Goal: Task Accomplishment & Management: Manage account settings

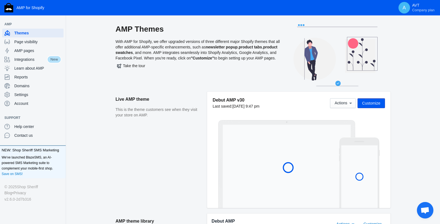
click at [376, 103] on span "Customize" at bounding box center [371, 103] width 18 height 4
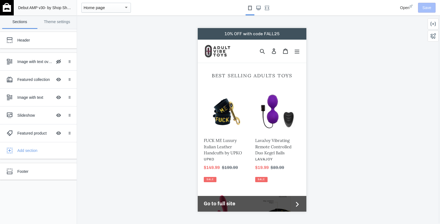
click at [127, 9] on div "button" at bounding box center [126, 7] width 5 height 7
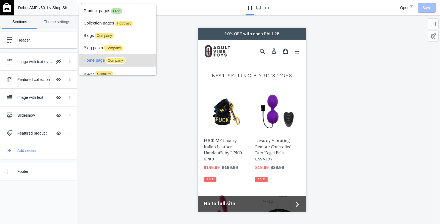
scroll to position [20, 0]
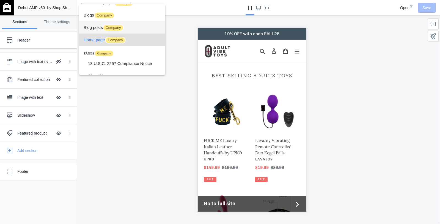
click at [98, 28] on span "Blog posts Company" at bounding box center [122, 27] width 77 height 12
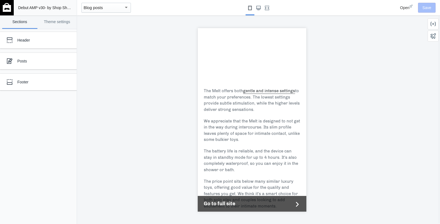
scroll to position [89, 0]
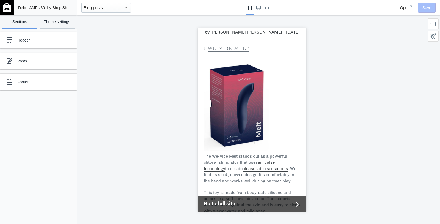
click at [61, 21] on link "Theme settings" at bounding box center [57, 21] width 35 height 13
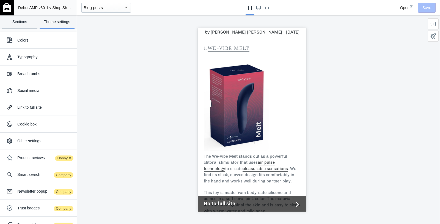
click at [31, 24] on link "Sections" at bounding box center [19, 21] width 35 height 13
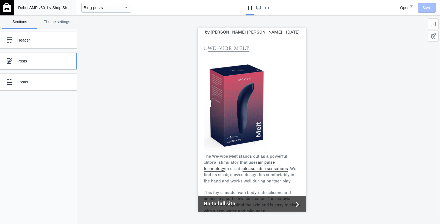
click at [36, 62] on div "Posts" at bounding box center [40, 61] width 47 height 6
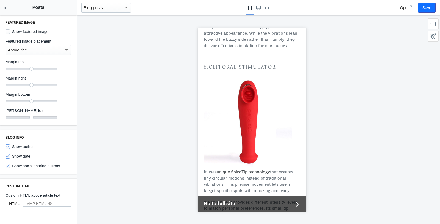
scroll to position [0, 0]
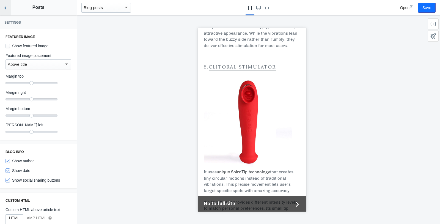
click at [7, 13] on button "Back to sections" at bounding box center [5, 7] width 11 height 15
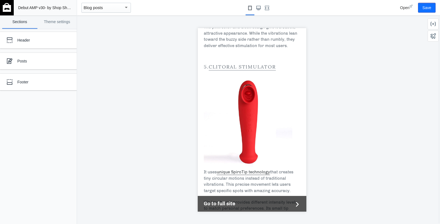
click at [8, 4] on img at bounding box center [7, 7] width 8 height 9
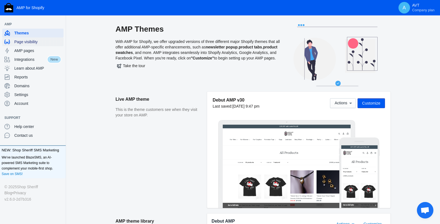
click at [44, 42] on span "Page visibility" at bounding box center [37, 42] width 47 height 6
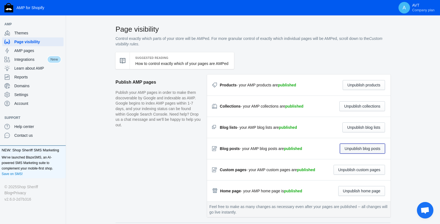
click at [369, 147] on button "Unpublish blog posts" at bounding box center [362, 149] width 45 height 10
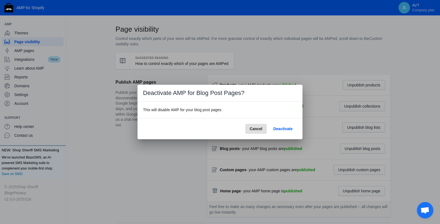
click at [258, 128] on span "Cancel" at bounding box center [256, 129] width 13 height 4
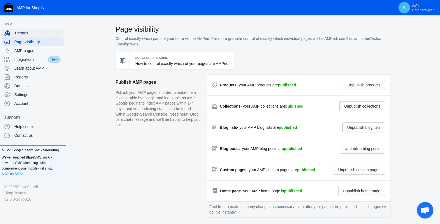
click at [29, 32] on span "Themes" at bounding box center [37, 33] width 47 height 6
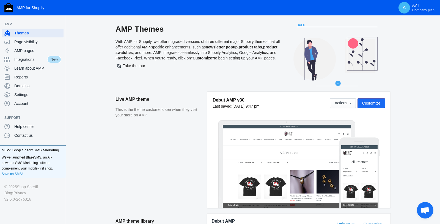
click at [371, 103] on span "Customize" at bounding box center [371, 103] width 18 height 4
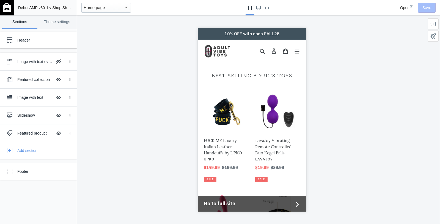
click at [122, 8] on div "Home page" at bounding box center [104, 7] width 40 height 7
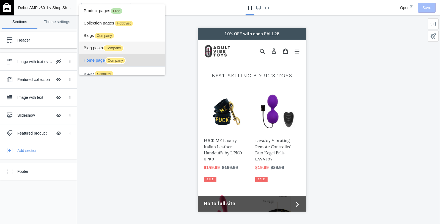
click at [136, 48] on span "Blog posts Company" at bounding box center [122, 48] width 77 height 12
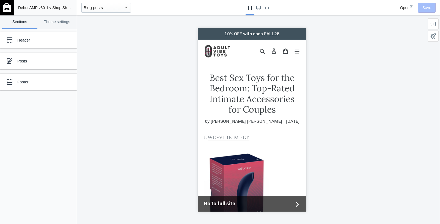
click at [122, 7] on div "Blog posts" at bounding box center [104, 7] width 40 height 7
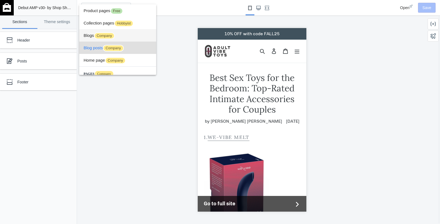
scroll to position [8, 0]
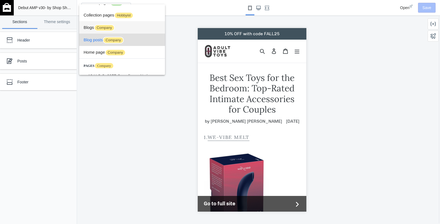
click at [119, 27] on span "Blogs Company" at bounding box center [122, 27] width 77 height 12
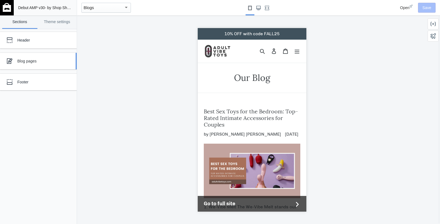
click at [42, 59] on div "Blog pages" at bounding box center [40, 61] width 47 height 6
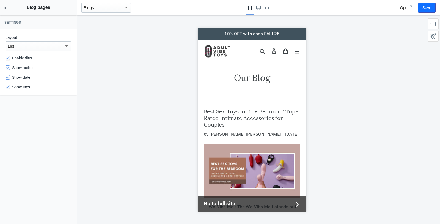
click at [62, 42] on div "List" at bounding box center [39, 46] width 66 height 10
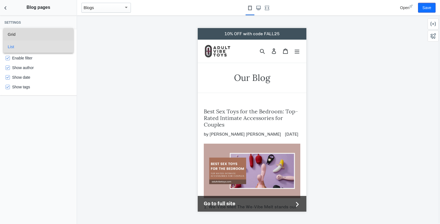
click at [65, 32] on span "Grid" at bounding box center [38, 34] width 61 height 12
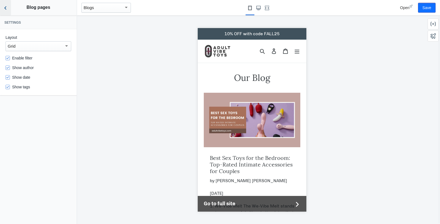
click at [5, 8] on use "Back to sections" at bounding box center [5, 7] width 2 height 3
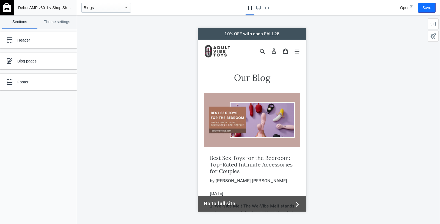
click at [6, 6] on img at bounding box center [7, 7] width 8 height 9
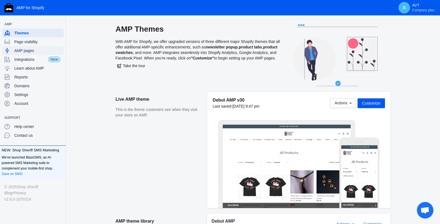
click at [29, 48] on span "AMP pages" at bounding box center [37, 51] width 47 height 6
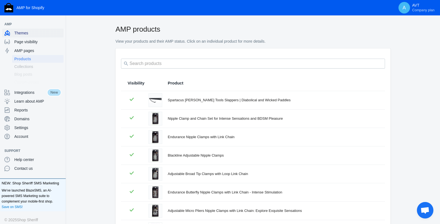
click at [25, 34] on span "Themes" at bounding box center [37, 33] width 47 height 6
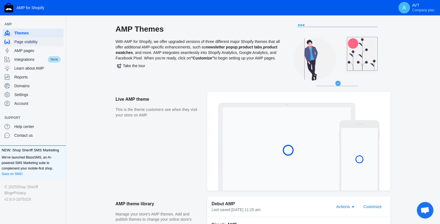
click at [28, 41] on span "Page visibility" at bounding box center [37, 42] width 47 height 6
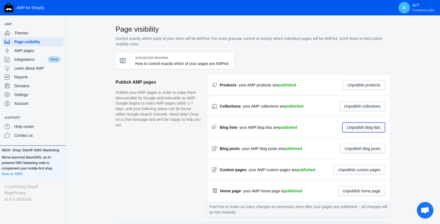
click at [366, 126] on button "Unpublish blog lists" at bounding box center [364, 127] width 43 height 10
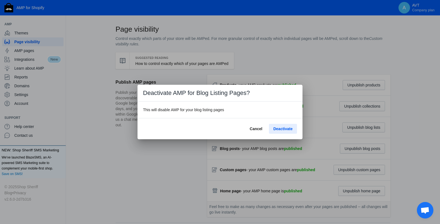
click at [290, 128] on span "Deactivate" at bounding box center [282, 129] width 19 height 4
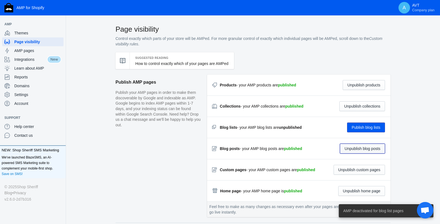
click at [367, 150] on button "Unpublish blog posts" at bounding box center [362, 149] width 45 height 10
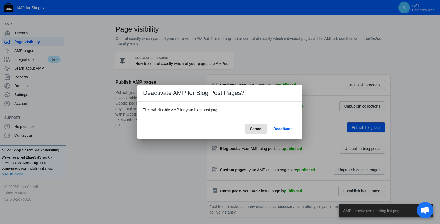
click at [276, 127] on span "Deactivate" at bounding box center [282, 129] width 19 height 4
